Goal: Go to known website: Access a specific website the user already knows

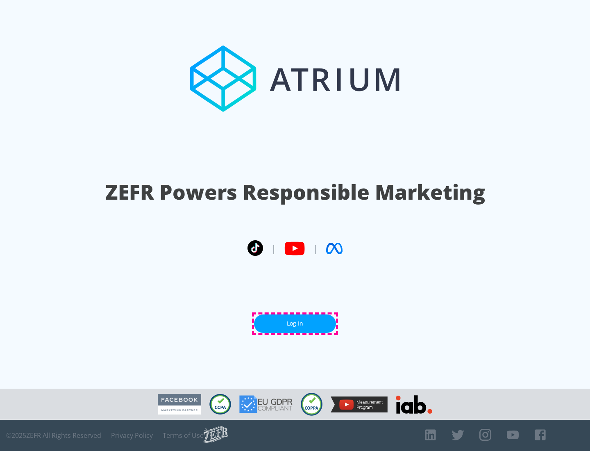
click at [295, 323] on link "Log In" at bounding box center [295, 323] width 82 height 18
